Goal: Find specific page/section: Find specific page/section

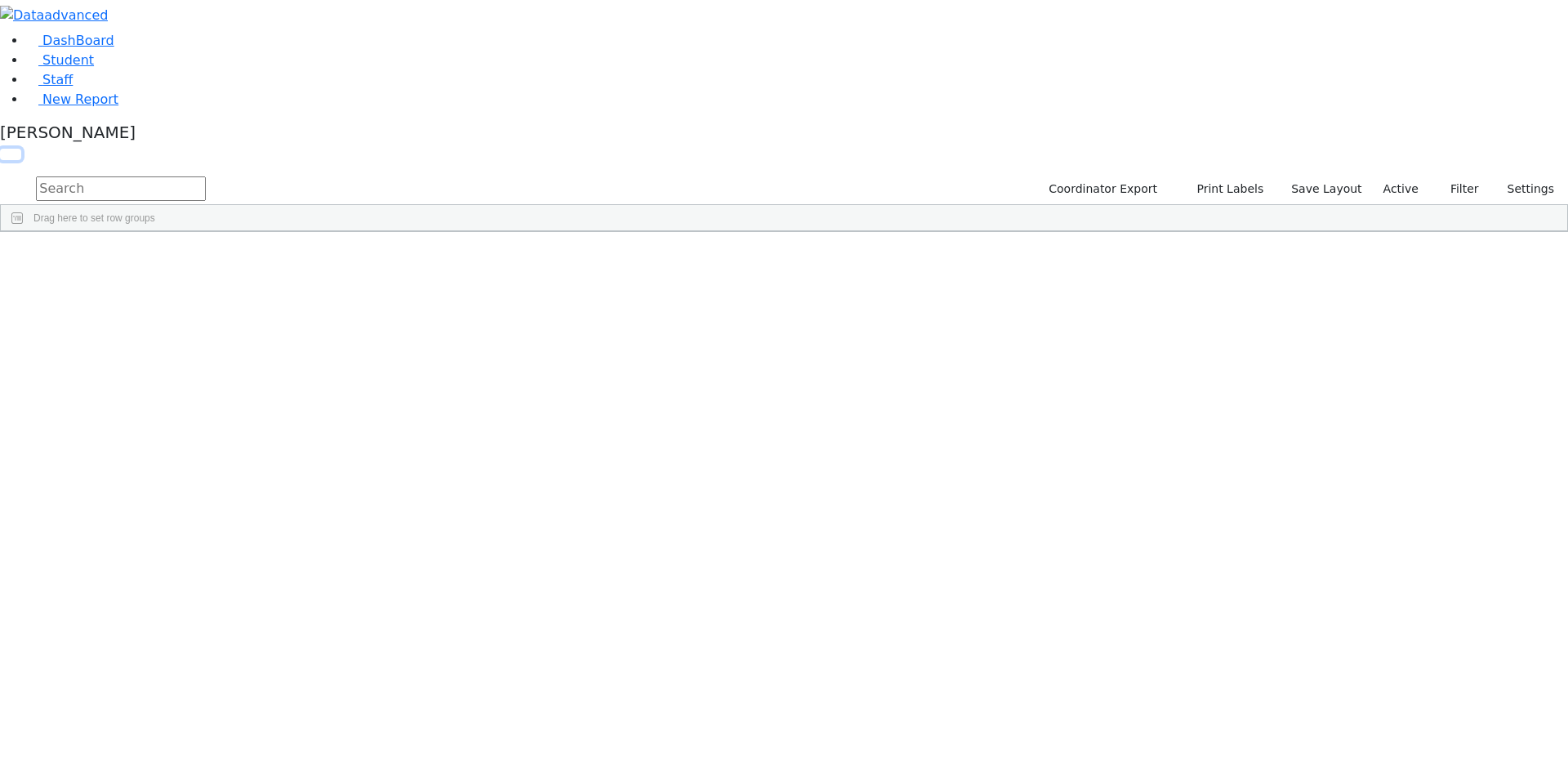
click at [21, 149] on button "button" at bounding box center [10, 154] width 21 height 11
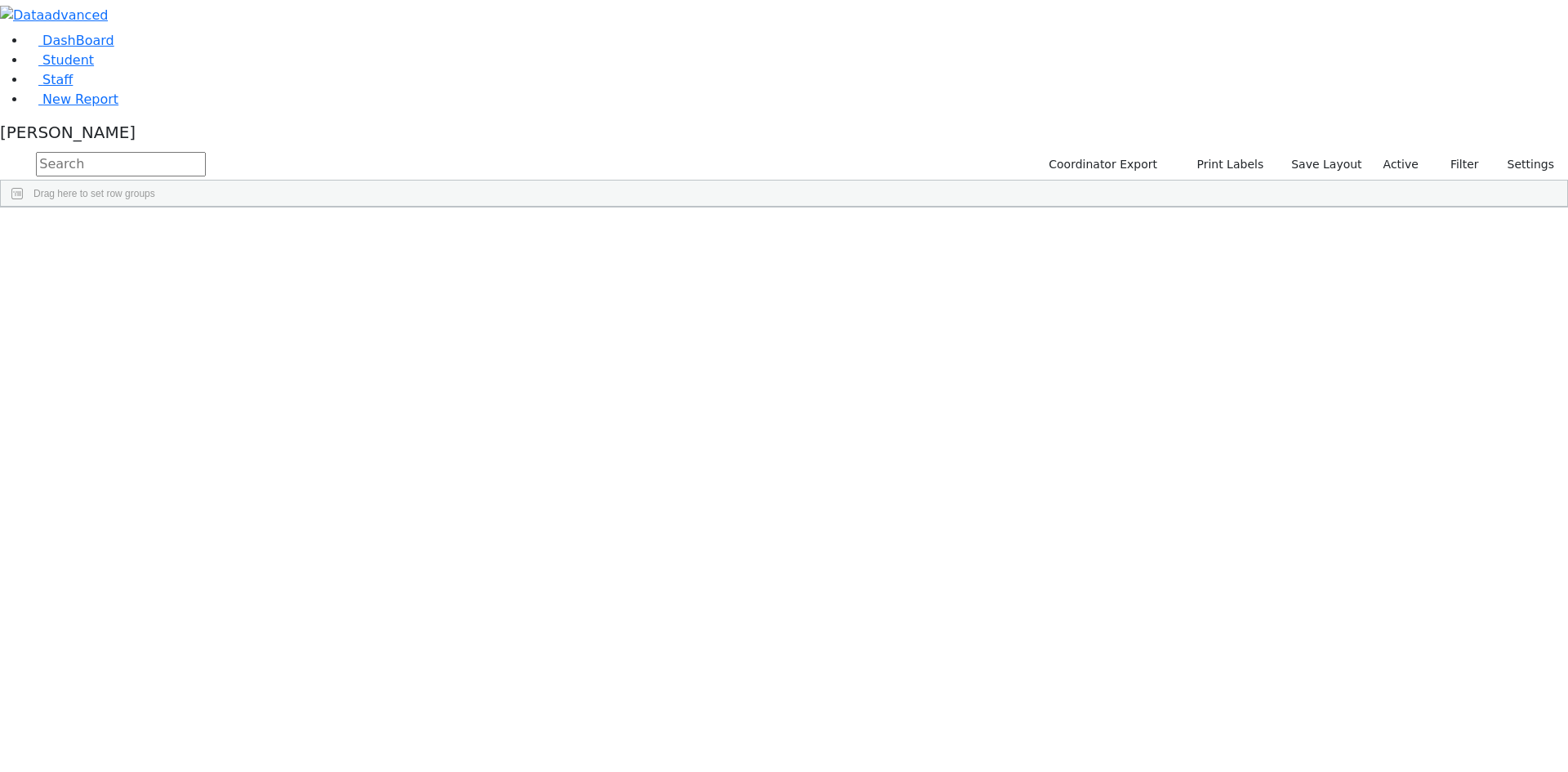
click at [1330, 226] on span at bounding box center [1323, 220] width 13 height 13
click at [1240, 229] on span "filter" at bounding box center [1233, 222] width 13 height 13
click at [1200, 322] on input "checkbox" at bounding box center [1193, 315] width 13 height 13
click at [1200, 378] on input "checkbox" at bounding box center [1193, 371] width 13 height 13
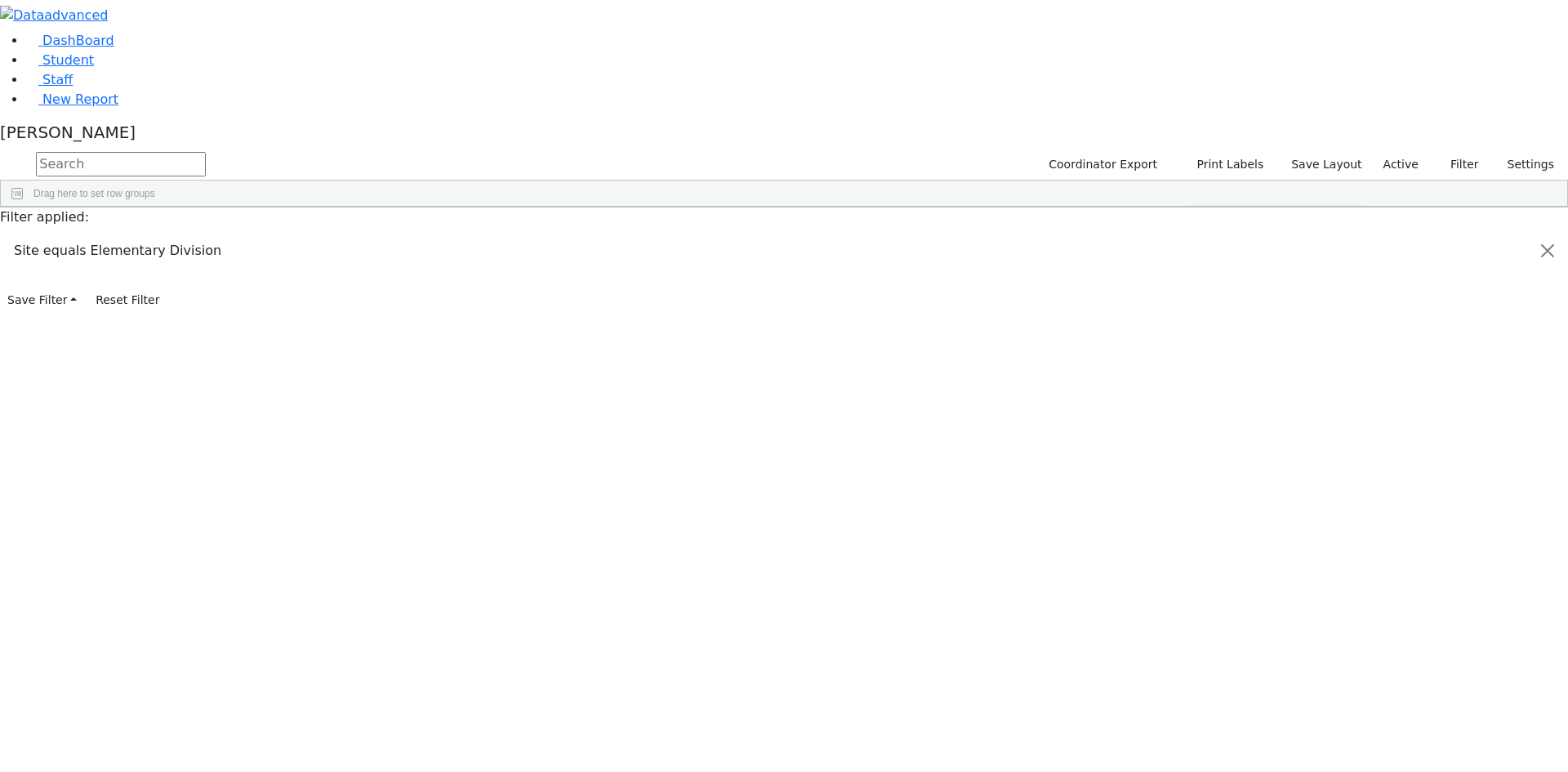
scroll to position [164, 0]
click at [1200, 374] on input "checkbox" at bounding box center [1193, 367] width 13 height 13
click at [1200, 393] on input "checkbox" at bounding box center [1193, 387] width 13 height 13
click at [1200, 413] on input "checkbox" at bounding box center [1193, 406] width 13 height 13
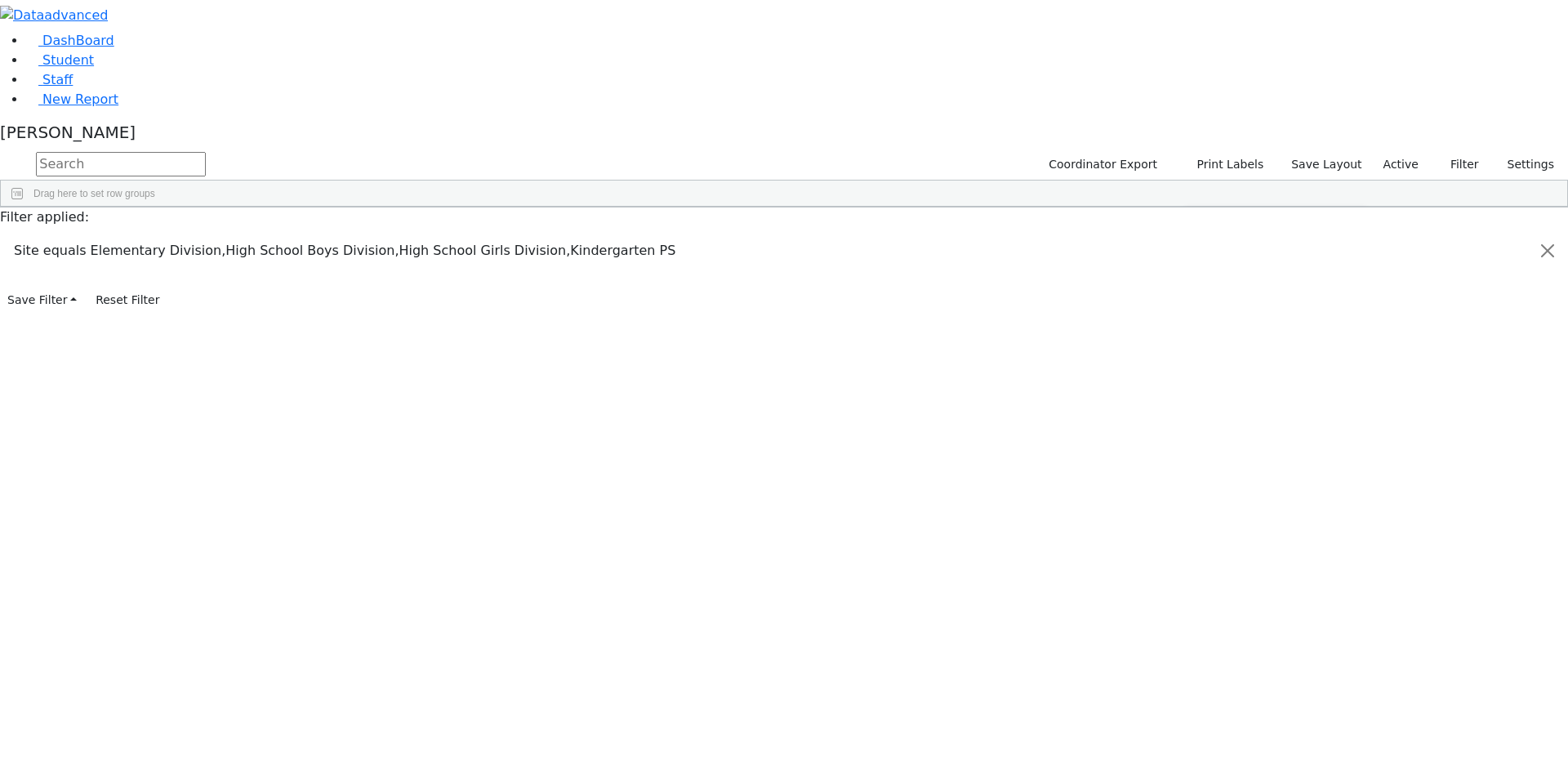
click at [1200, 367] on input "checkbox" at bounding box center [1193, 361] width 13 height 13
drag, startPoint x: 1293, startPoint y: 41, endPoint x: 1331, endPoint y: 10, distance: 49.0
click at [0, 0] on div "Students 188 A 24 K 24 W 24 A 24 K 24 W 24 A" at bounding box center [0, 0] width 0 height 0
drag, startPoint x: 1413, startPoint y: 85, endPoint x: 1458, endPoint y: 17, distance: 81.5
click at [0, 0] on div "Students 188 A 24 K 24 W 24 A 24 K 24 W 24 A" at bounding box center [0, 0] width 0 height 0
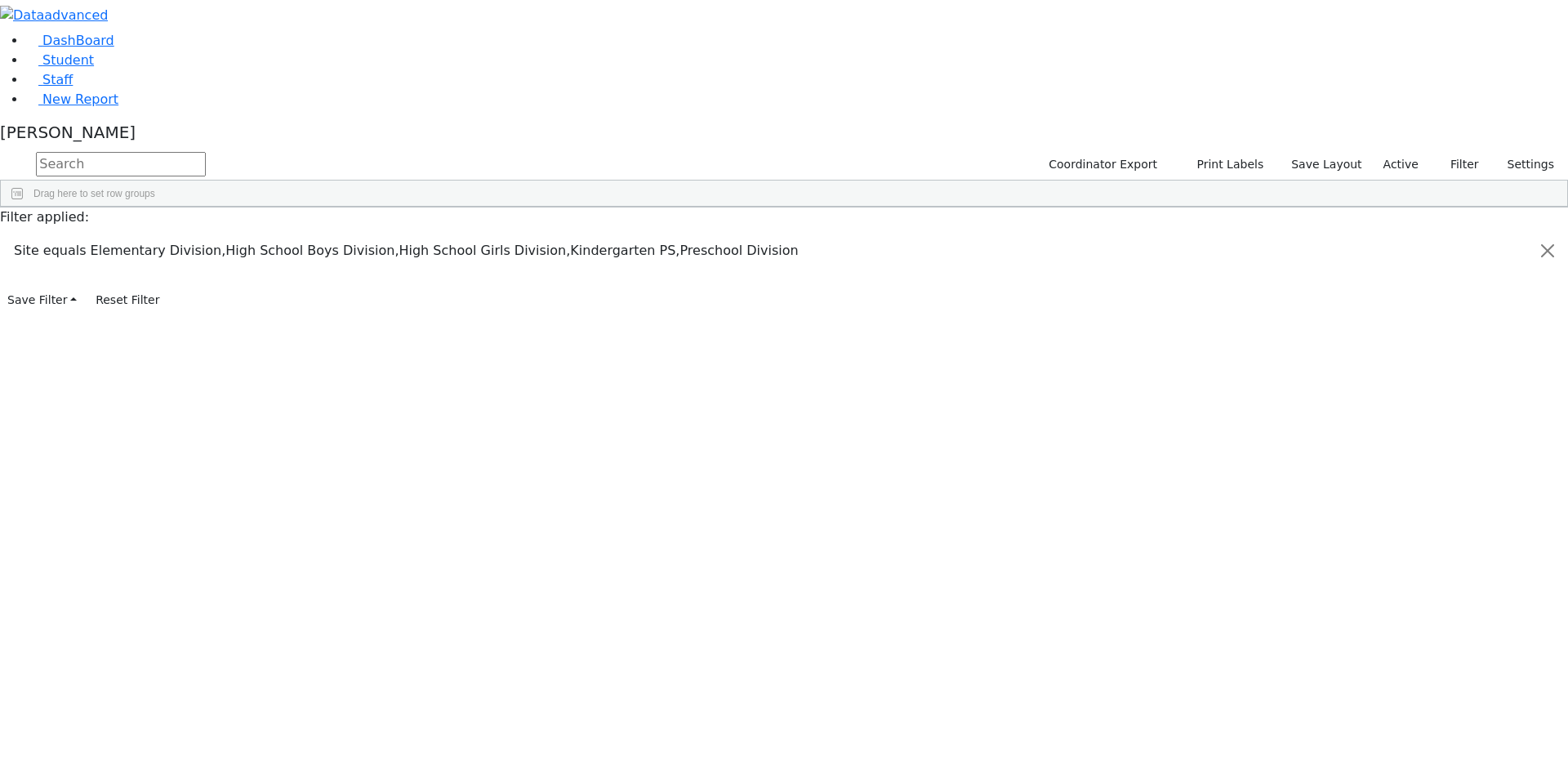
click at [159, 149] on div "[PERSON_NAME]" at bounding box center [784, 136] width 1568 height 26
click at [219, 111] on link "Sign Out" at bounding box center [230, 97] width 129 height 26
